Goal: Find specific page/section: Find specific page/section

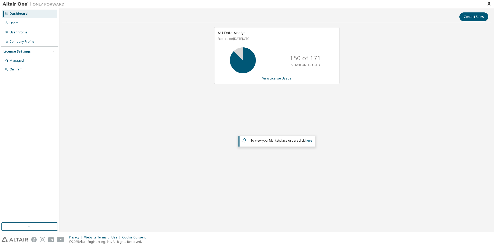
click at [337, 172] on div "AU Data Analyst Expires on [DATE] UTC 150 of 171 ALTAIR UNITS USED View License…" at bounding box center [277, 107] width 430 height 160
click at [368, 172] on div "AU Data Analyst Expires on [DATE] UTC 150 of 171 ALTAIR UNITS USED View License…" at bounding box center [277, 107] width 430 height 160
click at [343, 188] on div "Contact Sales AU Data Analyst Expires on [DATE] UTC 150 of 171 ALTAIR UNITS USE…" at bounding box center [277, 120] width 430 height 218
